Goal: Navigation & Orientation: Find specific page/section

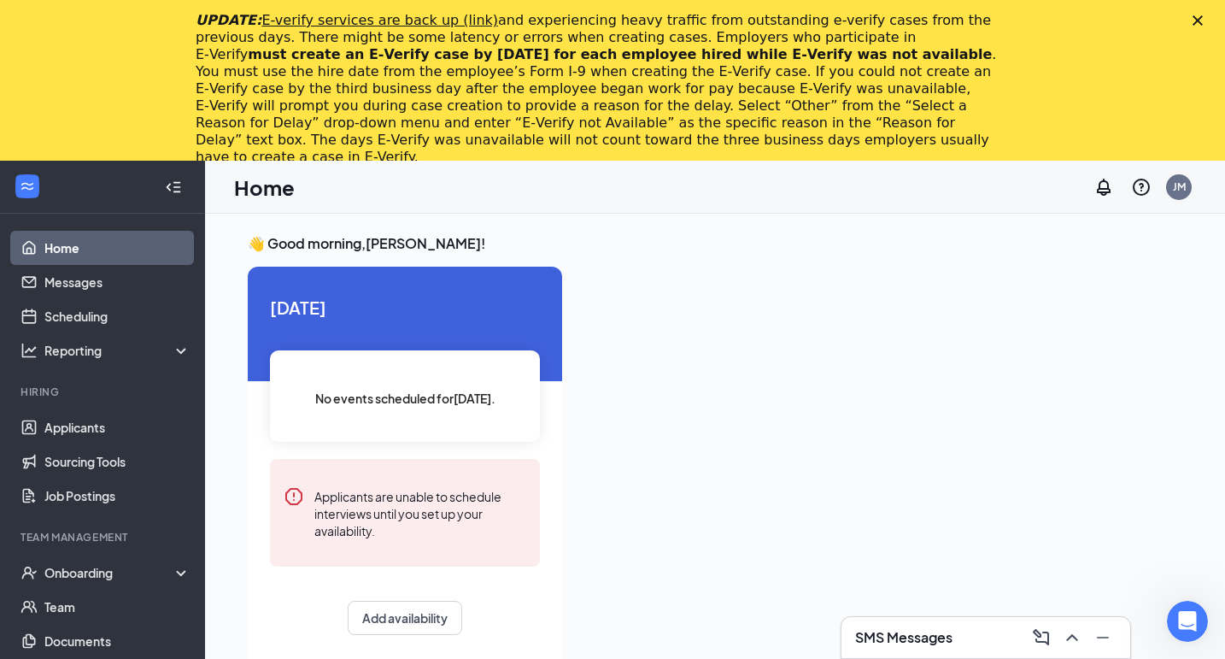
click at [1187, 21] on div "UPDATE: E-verify services are back up (link) and experiencing heavy traffic fro…" at bounding box center [612, 89] width 1225 height 164
click at [1196, 20] on polygon "Close" at bounding box center [1198, 20] width 10 height 10
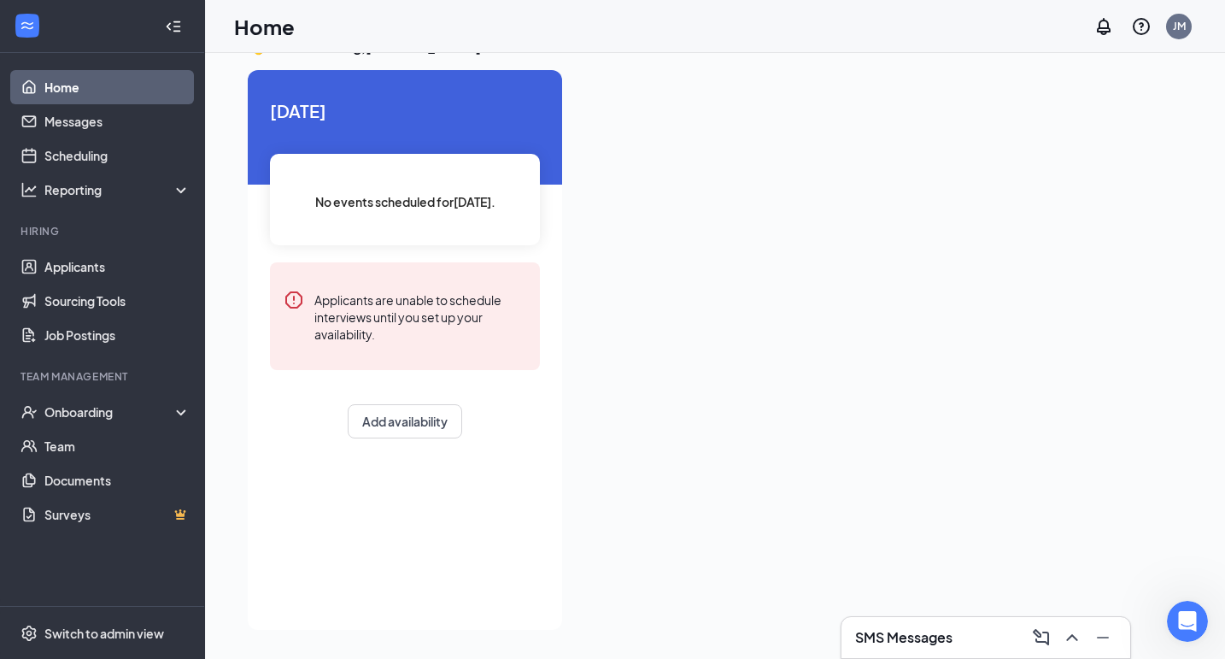
scroll to position [36, 0]
click at [145, 264] on link "Applicants" at bounding box center [117, 267] width 146 height 34
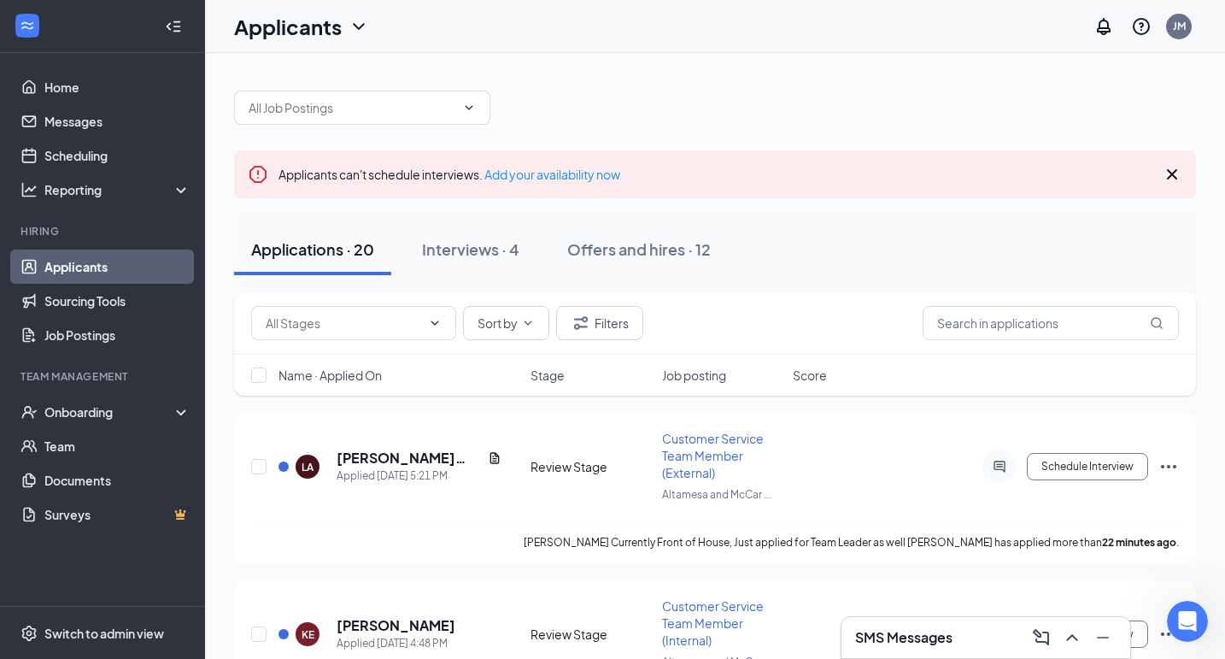
click at [330, 32] on h1 "Applicants" at bounding box center [288, 26] width 108 height 29
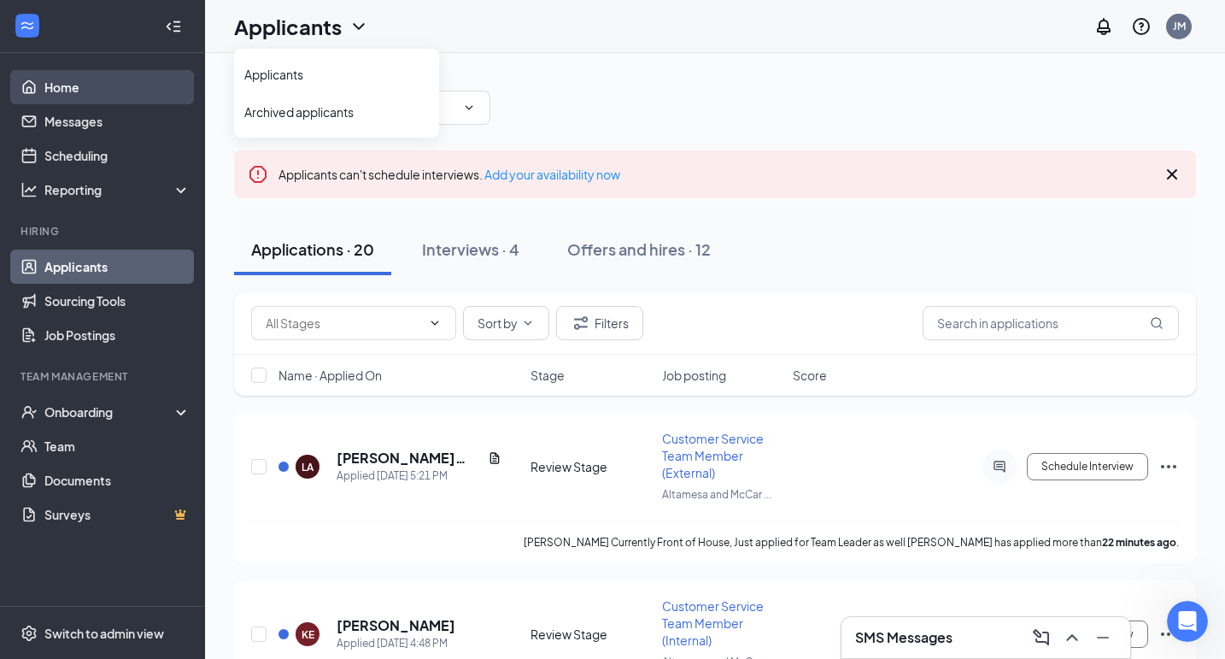
click at [66, 85] on link "Home" at bounding box center [117, 87] width 146 height 34
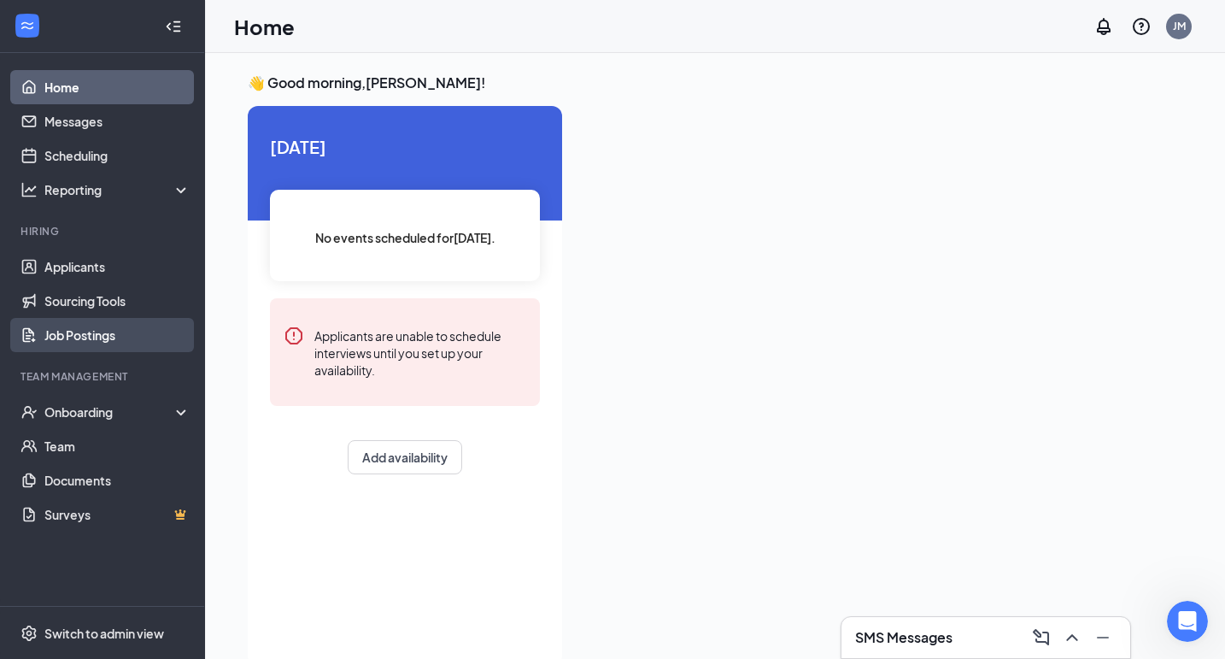
click at [114, 319] on link "Job Postings" at bounding box center [117, 335] width 146 height 34
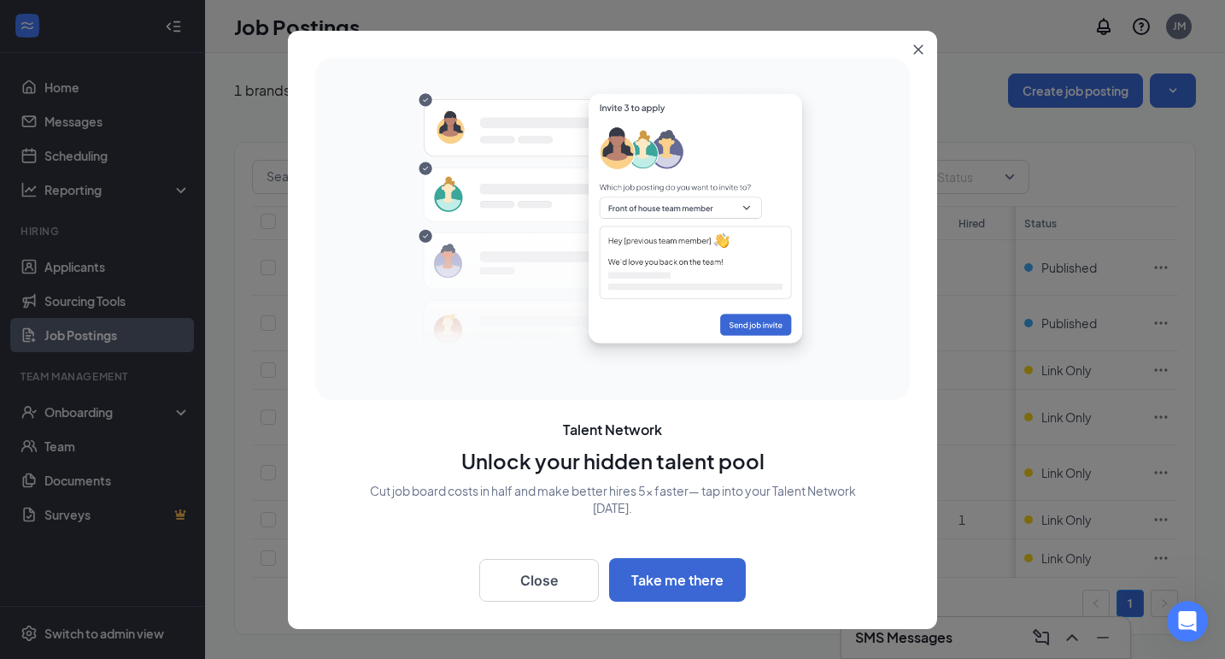
click at [907, 43] on button "Close" at bounding box center [922, 46] width 31 height 31
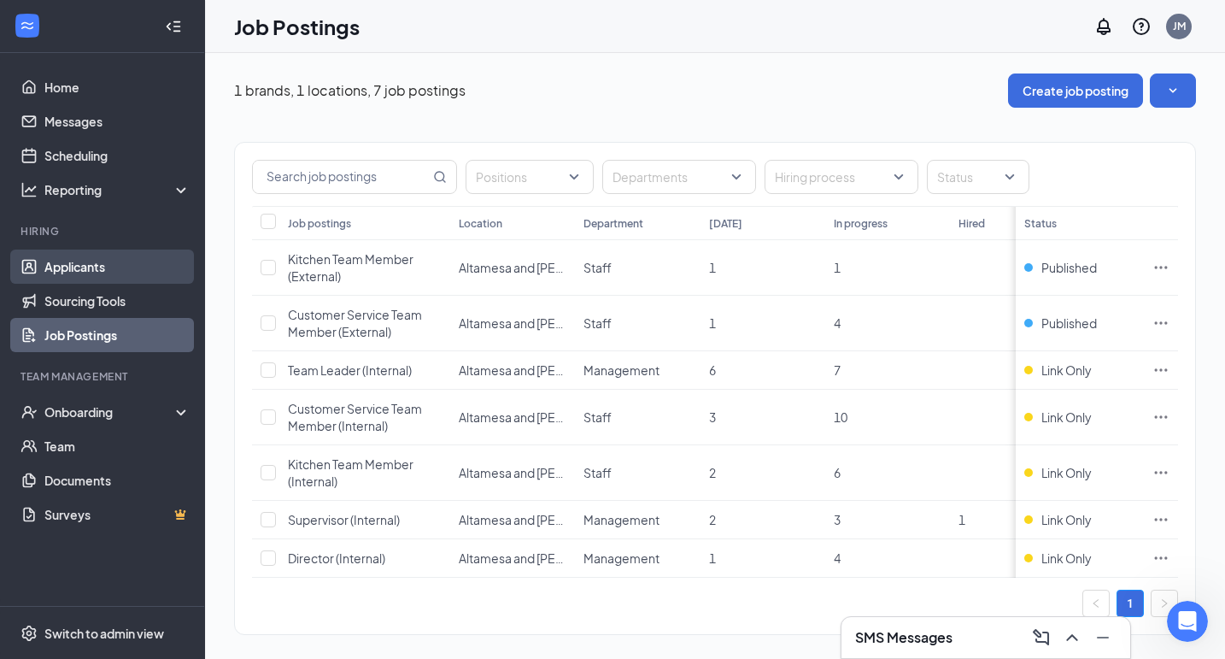
click at [44, 266] on link "Applicants" at bounding box center [117, 267] width 146 height 34
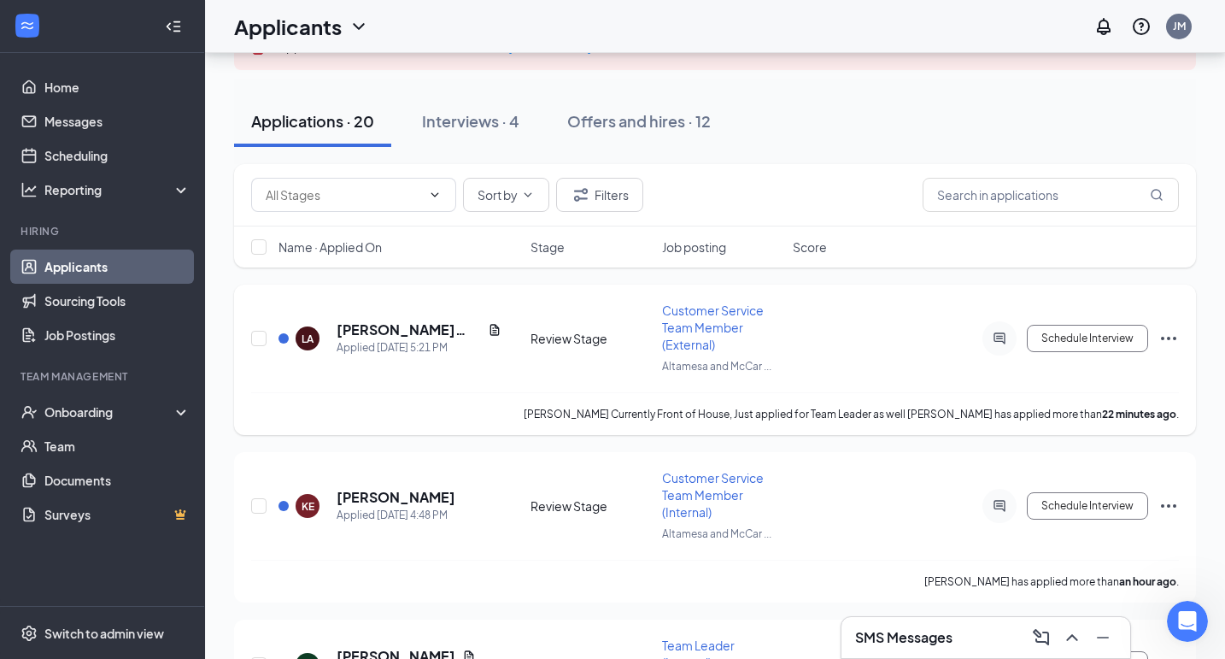
scroll to position [127, 0]
click at [670, 144] on button "Offers and hires · 12" at bounding box center [639, 122] width 178 height 51
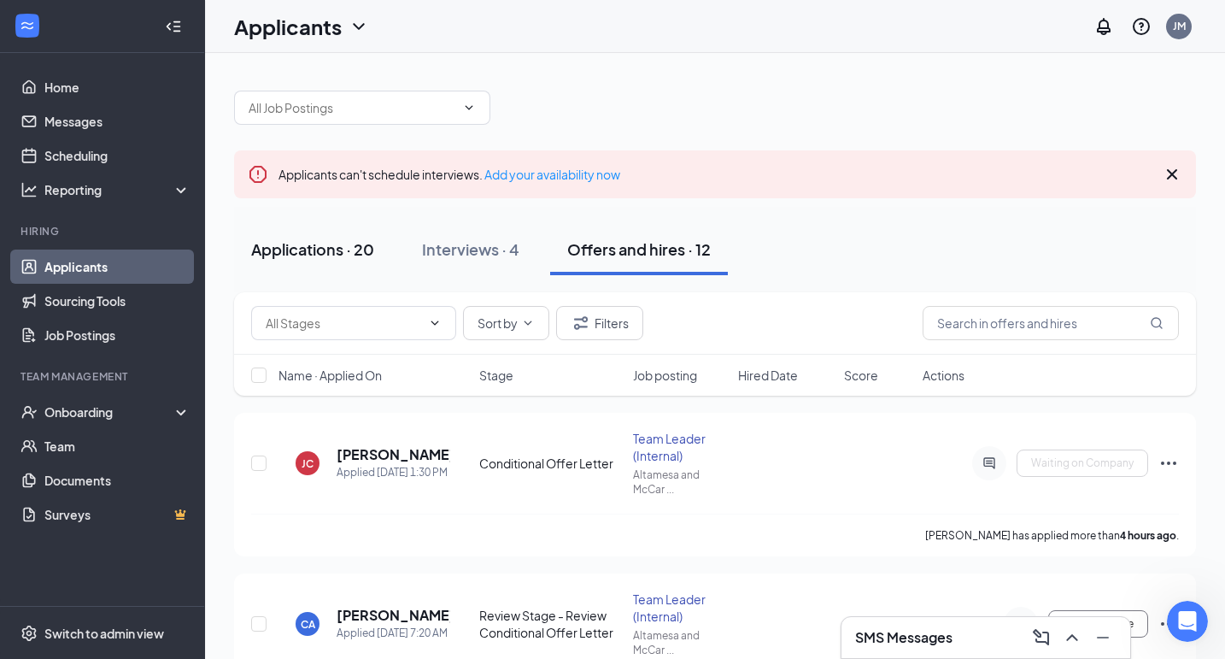
click at [314, 252] on div "Applications · 20" at bounding box center [312, 248] width 123 height 21
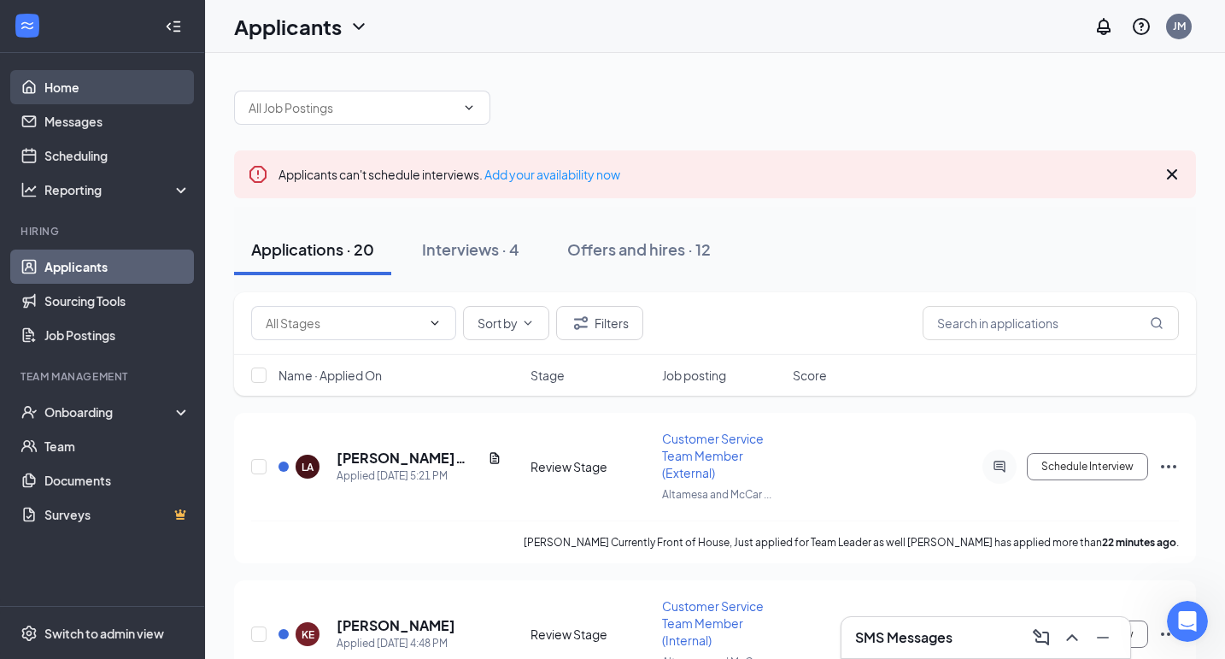
click at [97, 85] on link "Home" at bounding box center [117, 87] width 146 height 34
